Goal: Information Seeking & Learning: Understand process/instructions

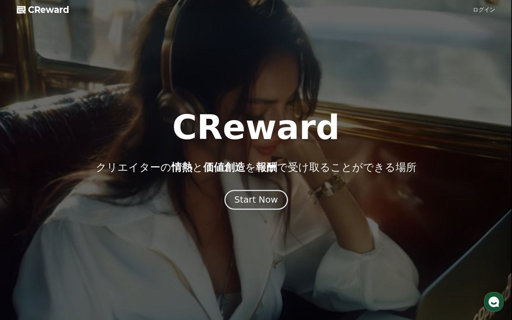
click at [262, 201] on div "Start Now" at bounding box center [255, 200] width 43 height 12
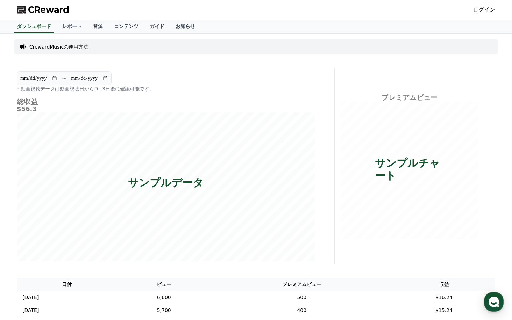
click at [484, 12] on link "ログイン" at bounding box center [484, 10] width 22 height 8
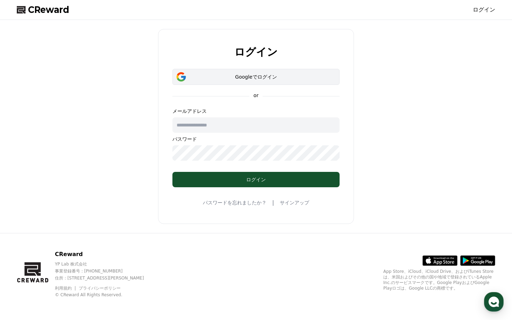
click at [282, 78] on div "Googleでログイン" at bounding box center [256, 76] width 147 height 7
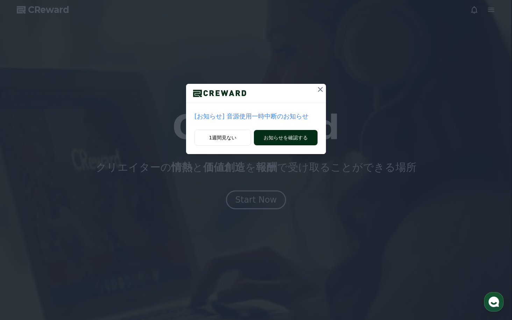
click at [291, 141] on button "お知らせを確認する" at bounding box center [286, 137] width 64 height 15
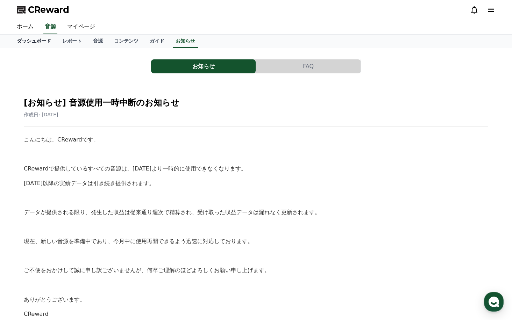
click at [29, 40] on link "ダッシュボード" at bounding box center [33, 41] width 45 height 13
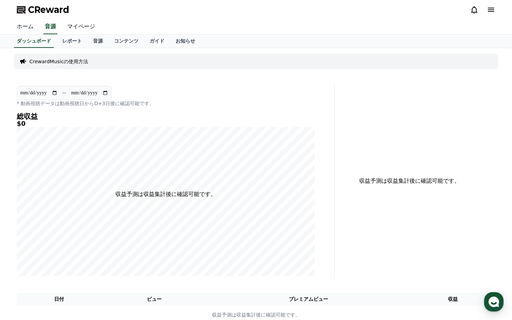
click at [23, 23] on link "ホーム" at bounding box center [25, 27] width 28 height 15
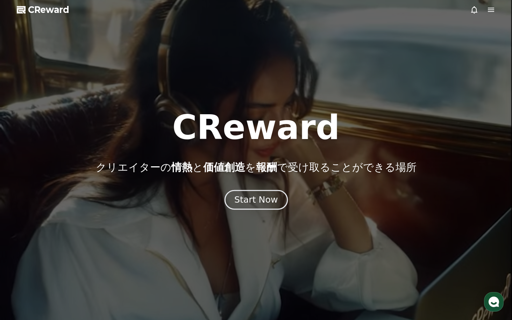
click at [256, 202] on div "Start Now" at bounding box center [255, 200] width 43 height 12
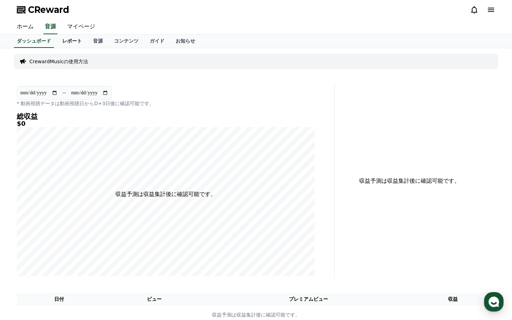
click at [66, 42] on link "レポート" at bounding box center [72, 41] width 31 height 13
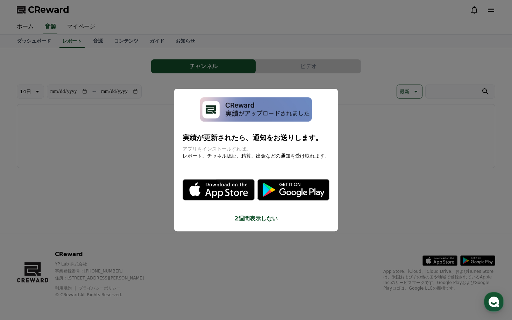
click at [84, 43] on button "close modal" at bounding box center [256, 160] width 512 height 320
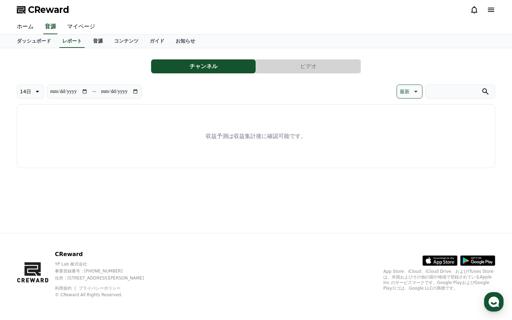
click at [87, 41] on link "音源" at bounding box center [97, 41] width 21 height 13
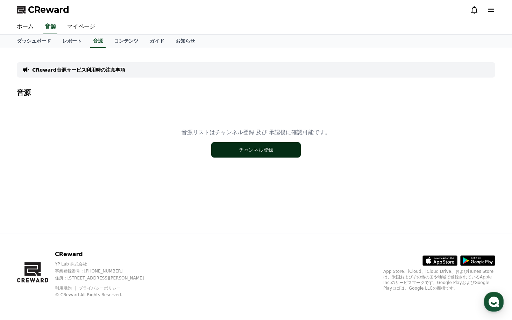
click at [247, 150] on button "チャンネル登録" at bounding box center [256, 149] width 90 height 15
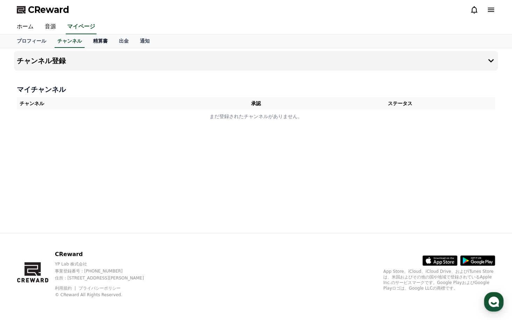
click at [87, 40] on link "精算書" at bounding box center [100, 41] width 26 height 13
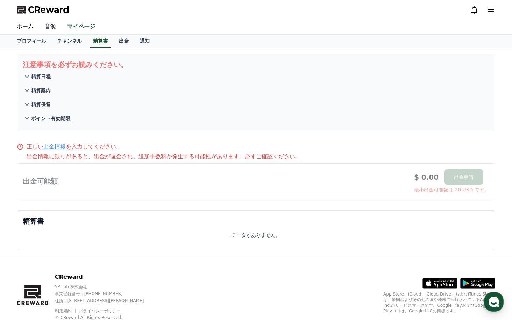
click at [44, 28] on link "音源" at bounding box center [50, 27] width 22 height 15
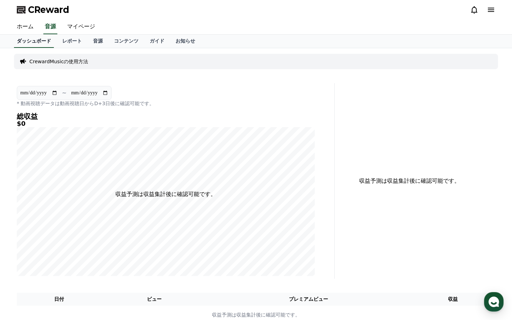
click at [34, 43] on link "ダッシュボード" at bounding box center [34, 41] width 40 height 13
click at [24, 29] on link "ホーム" at bounding box center [25, 27] width 28 height 15
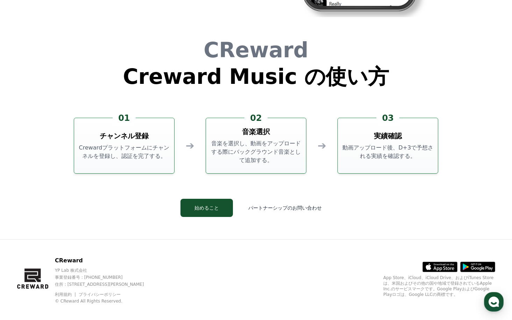
scroll to position [1895, 0]
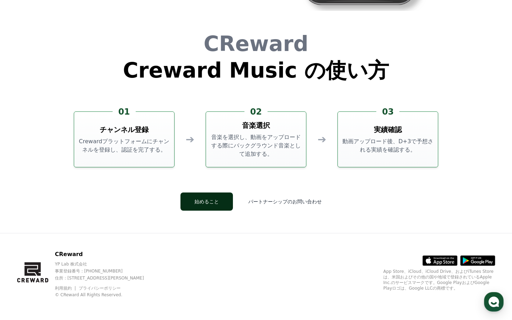
click at [212, 204] on button "始めること" at bounding box center [206, 202] width 52 height 18
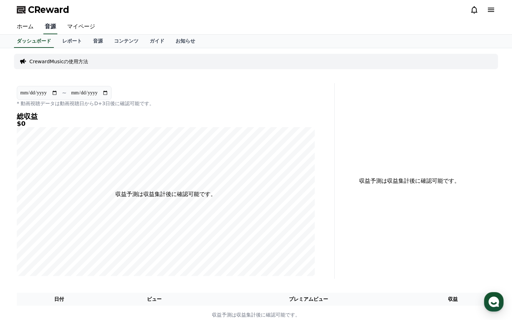
click at [43, 26] on link "音源" at bounding box center [50, 27] width 14 height 15
click at [20, 27] on link "ホーム" at bounding box center [25, 27] width 28 height 15
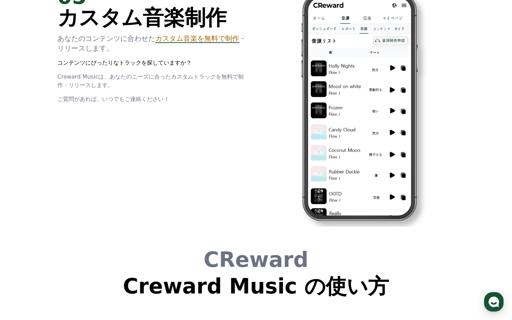
scroll to position [1895, 0]
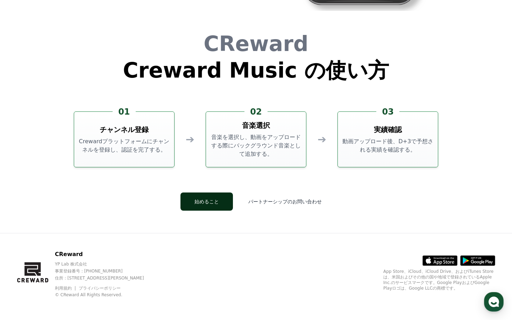
click at [224, 202] on button "始めること" at bounding box center [206, 202] width 52 height 18
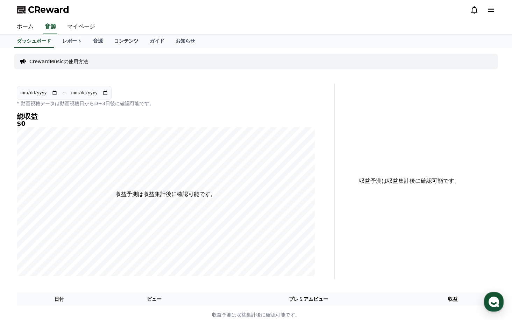
click at [115, 42] on link "コンテンツ" at bounding box center [126, 41] width 36 height 13
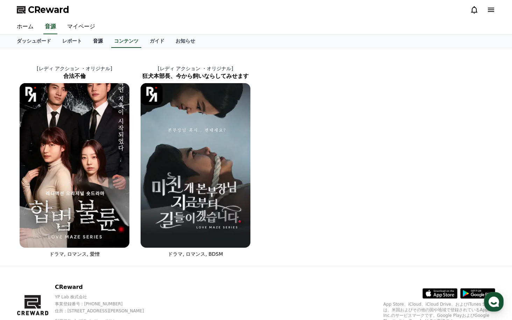
click at [87, 42] on link "音源" at bounding box center [97, 41] width 21 height 13
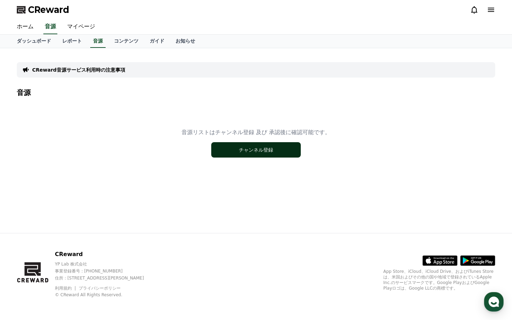
click at [243, 148] on button "チャンネル登録" at bounding box center [256, 149] width 90 height 15
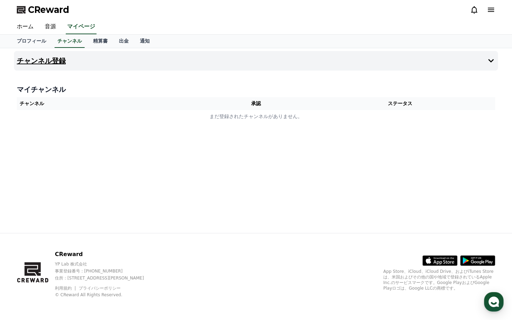
click at [492, 63] on icon at bounding box center [491, 61] width 8 height 8
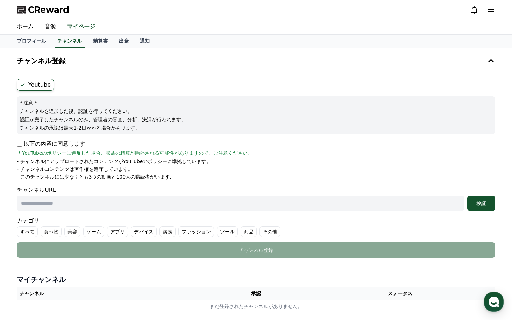
click at [24, 84] on icon at bounding box center [23, 85] width 6 height 6
click at [37, 41] on link "プロフィール" at bounding box center [31, 41] width 41 height 13
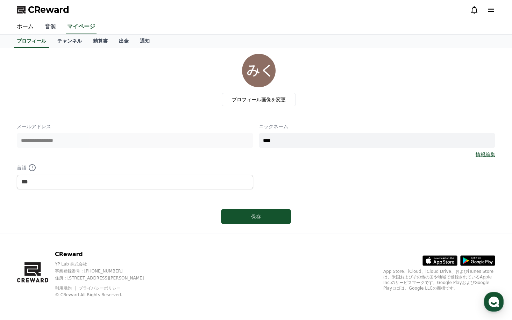
click at [49, 27] on link "音源" at bounding box center [50, 27] width 22 height 15
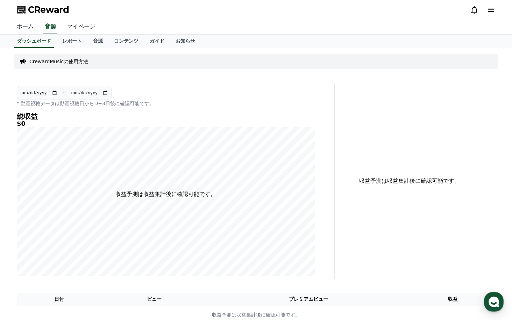
click at [17, 28] on link "ホーム" at bounding box center [25, 27] width 28 height 15
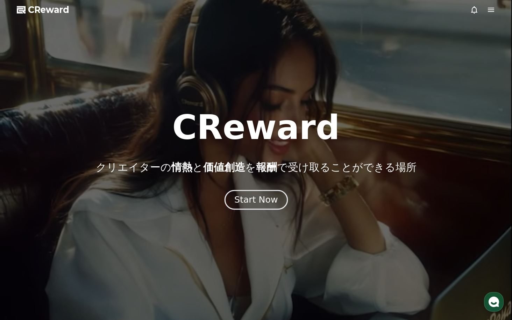
click at [262, 205] on div "Start Now" at bounding box center [255, 200] width 43 height 12
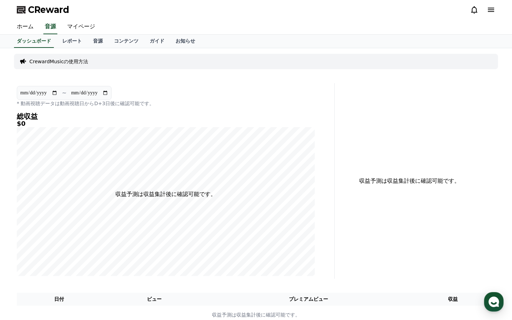
click at [73, 63] on p "CrewardMusicの使用方法" at bounding box center [58, 61] width 59 height 7
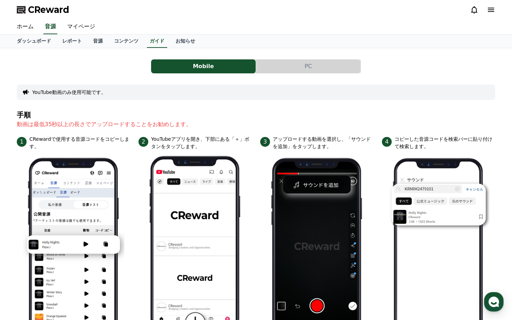
click at [273, 66] on button "PC" at bounding box center [308, 66] width 105 height 14
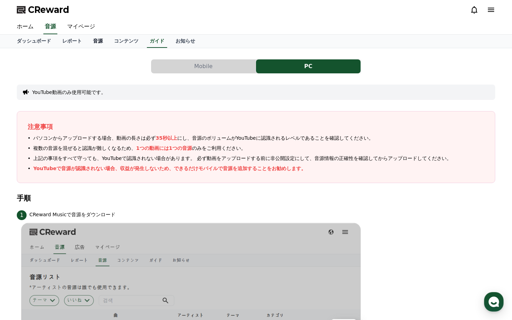
click at [87, 41] on link "音源" at bounding box center [97, 41] width 21 height 13
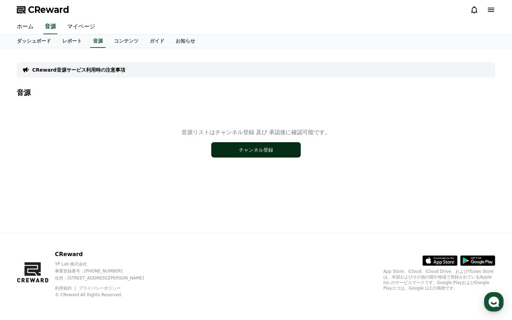
click at [252, 151] on button "チャンネル登録" at bounding box center [256, 149] width 90 height 15
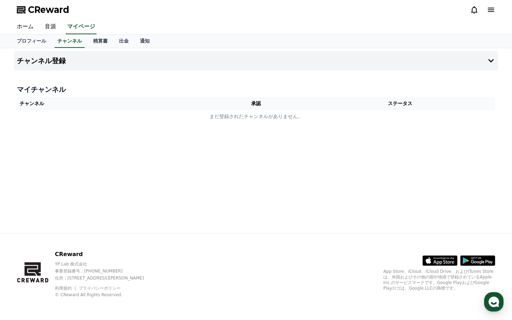
click at [121, 124] on div "マイチャンネル チャンネル 承認 ステータス まだ登録されたチャンネルがありません。" at bounding box center [256, 104] width 484 height 44
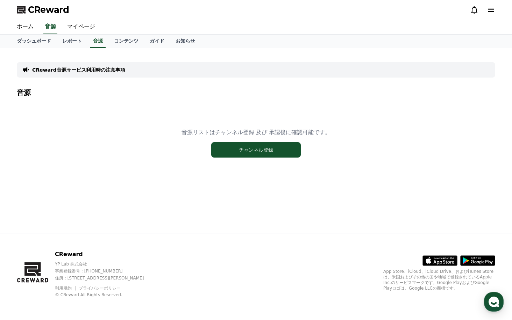
click at [71, 73] on p "CReward音源サービス利用時の注意事項" at bounding box center [78, 69] width 93 height 7
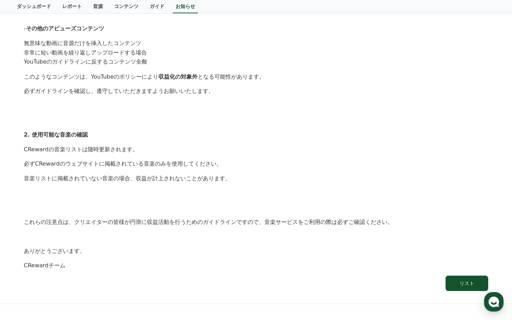
scroll to position [384, 0]
